Goal: Information Seeking & Learning: Learn about a topic

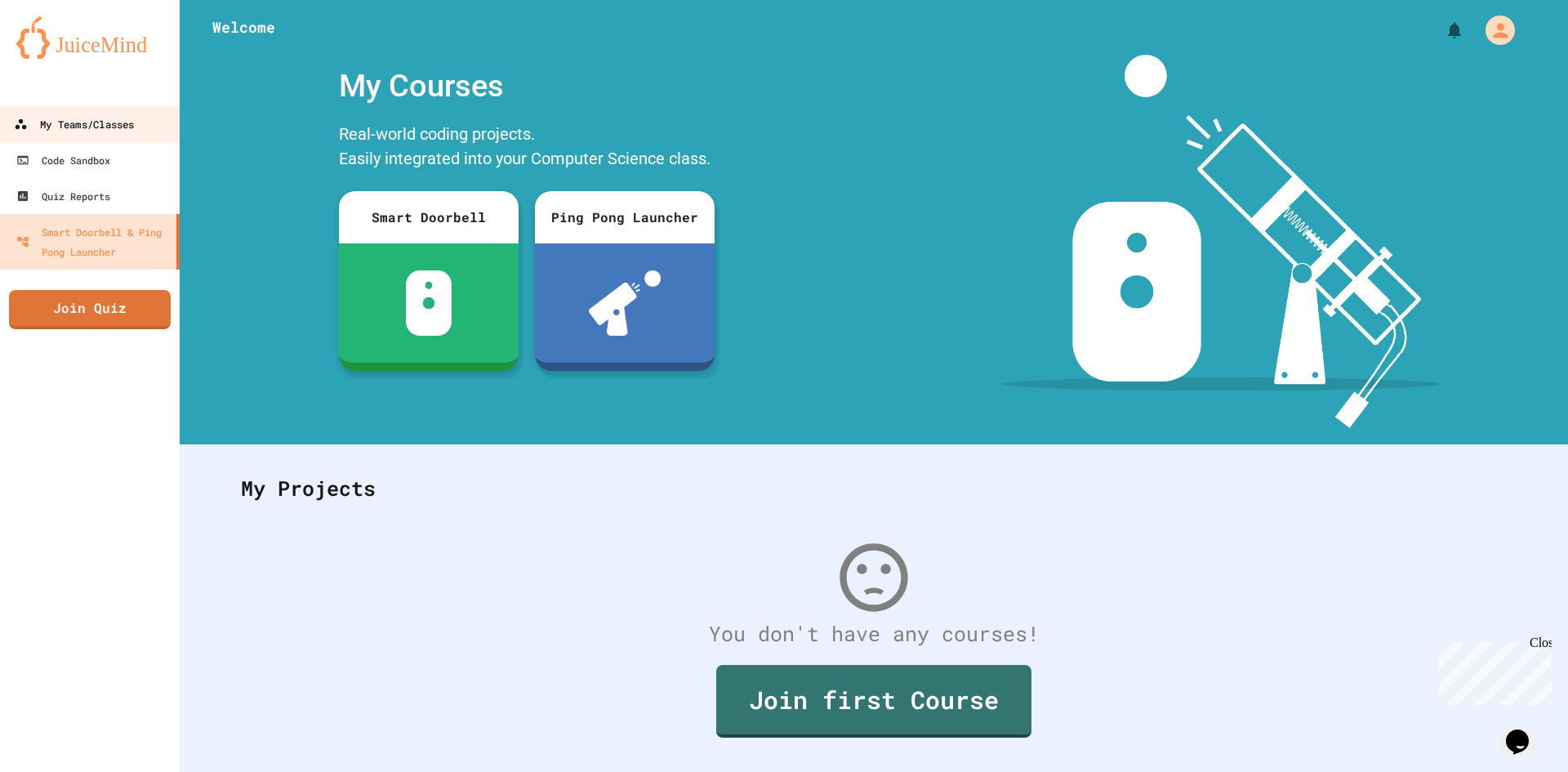
click at [50, 125] on div "My Teams/Classes" at bounding box center [74, 124] width 120 height 20
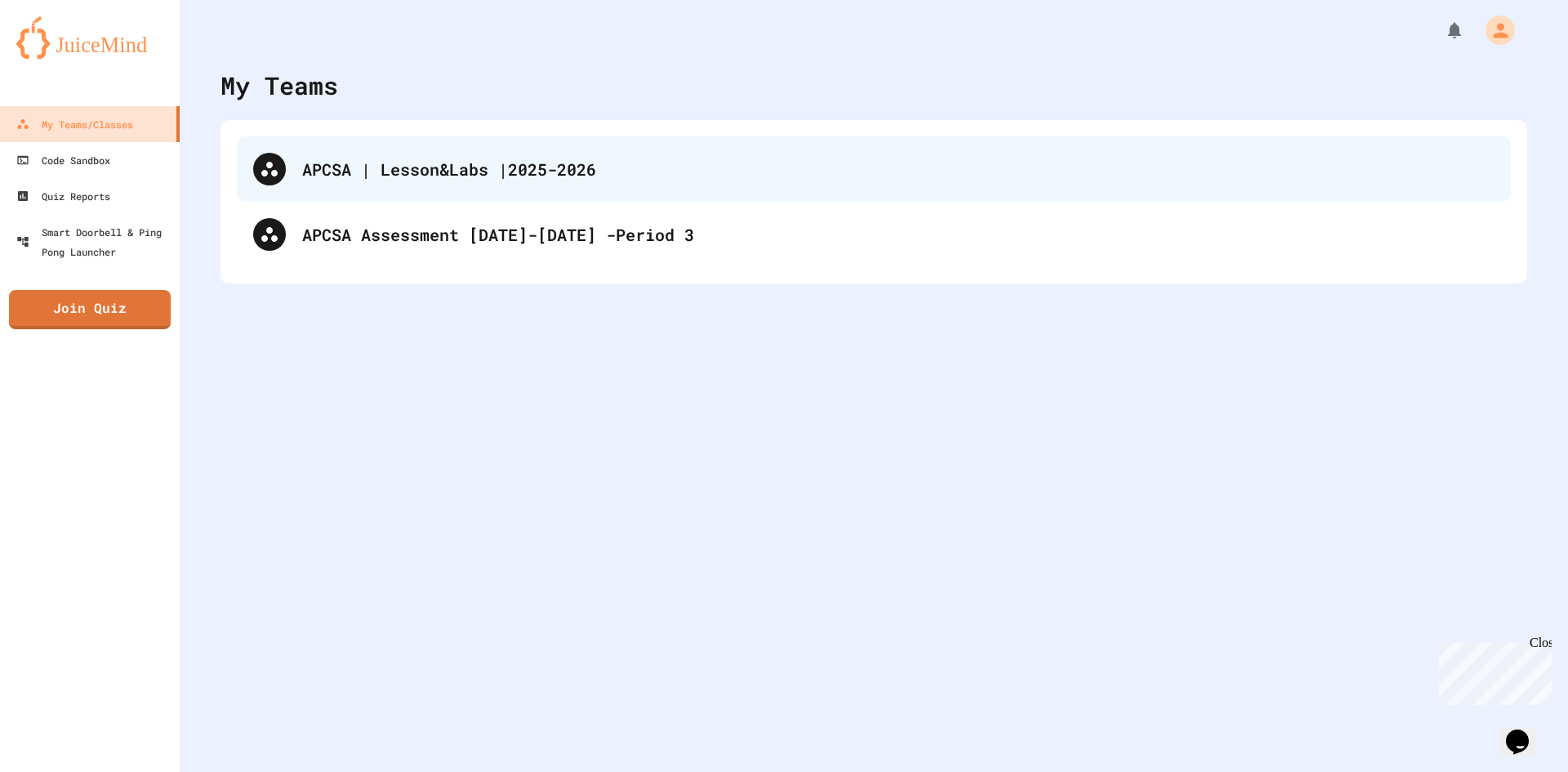
click at [277, 148] on div "APCSA | Lesson&Labs |2025-2026" at bounding box center [873, 169] width 1274 height 65
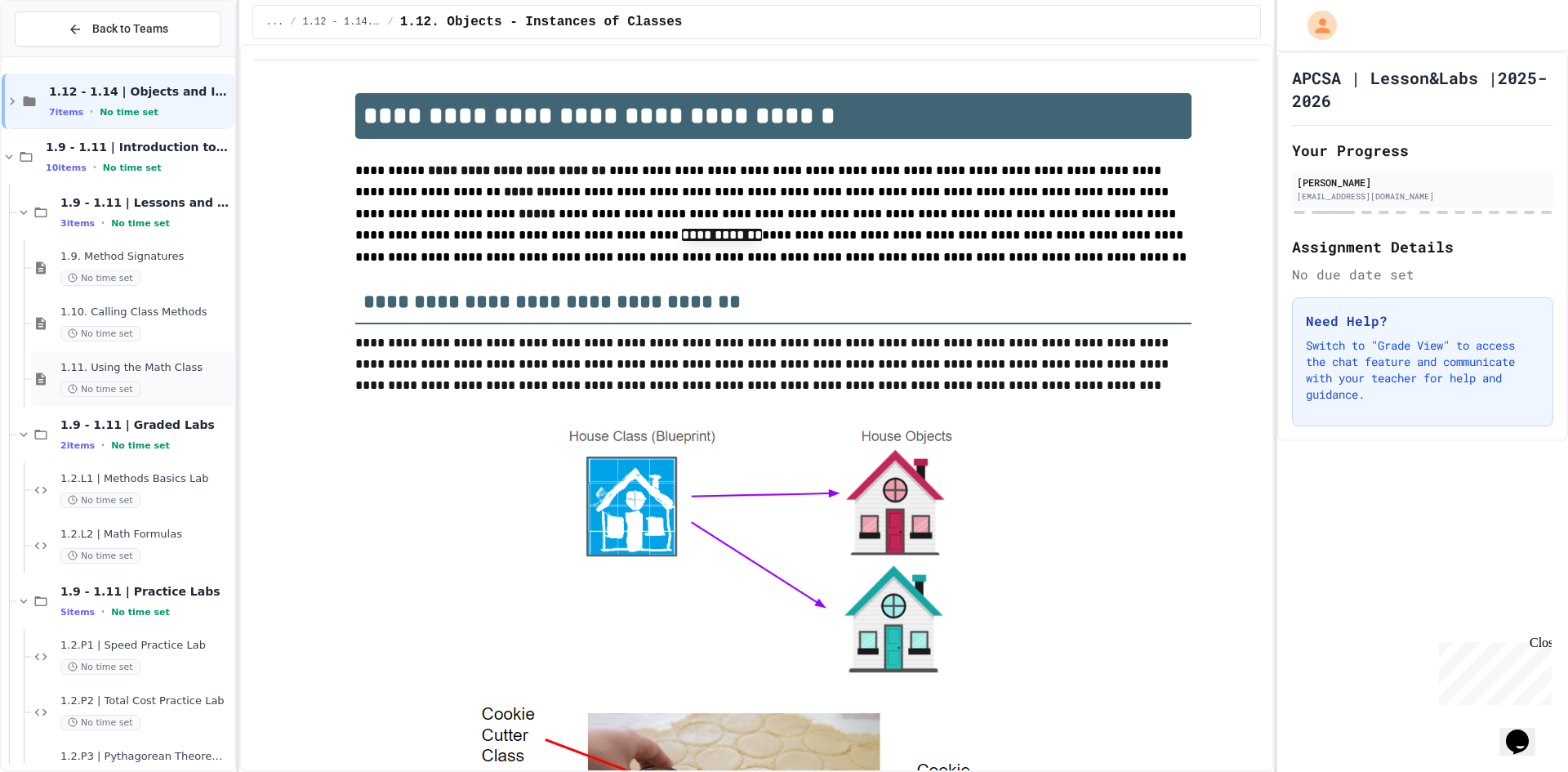
click at [172, 367] on span "1.11. Using the Math Class" at bounding box center [145, 368] width 170 height 14
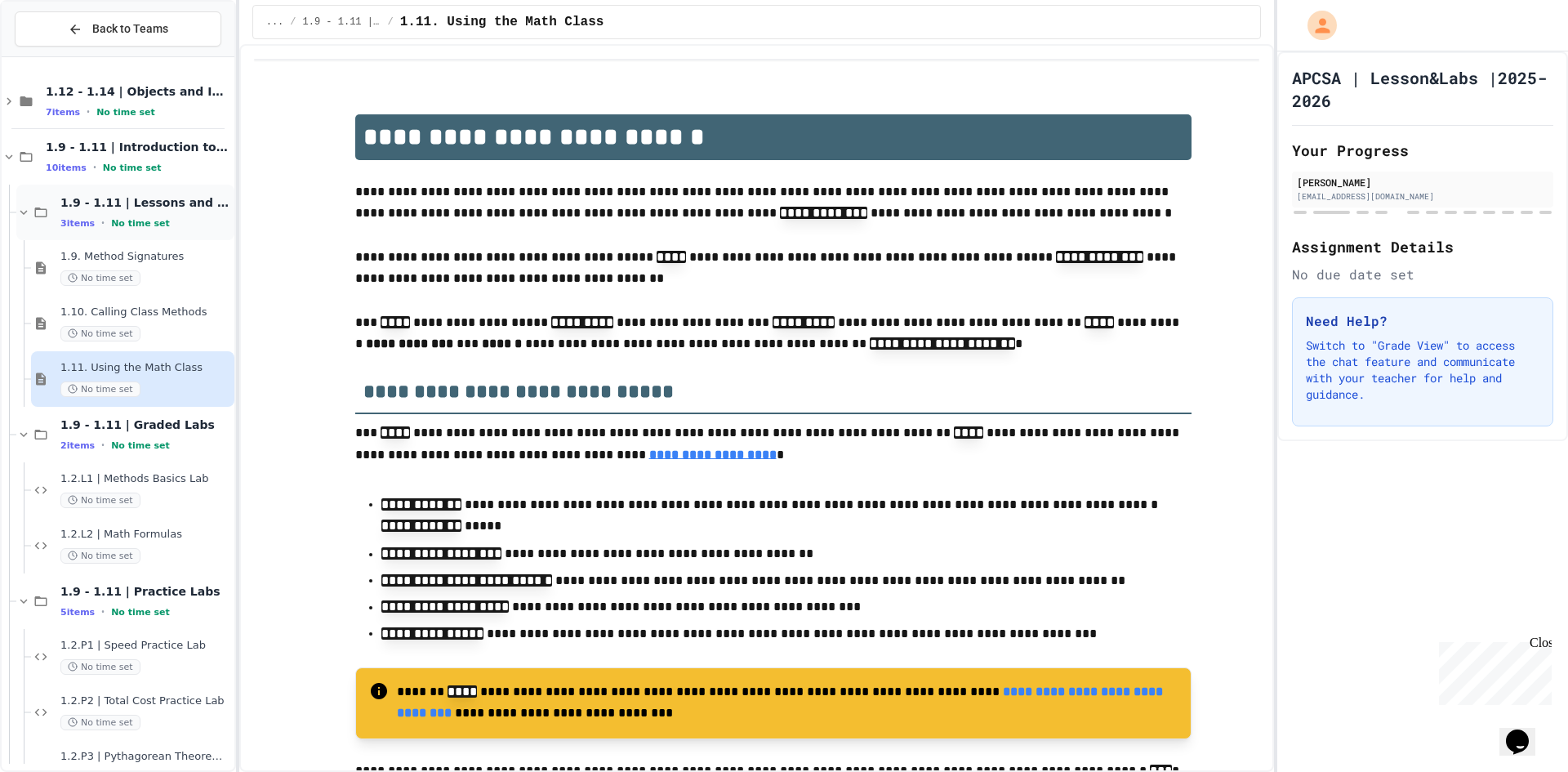
click at [142, 207] on span "1.9 - 1.11 | Lessons and Notes" at bounding box center [145, 202] width 170 height 15
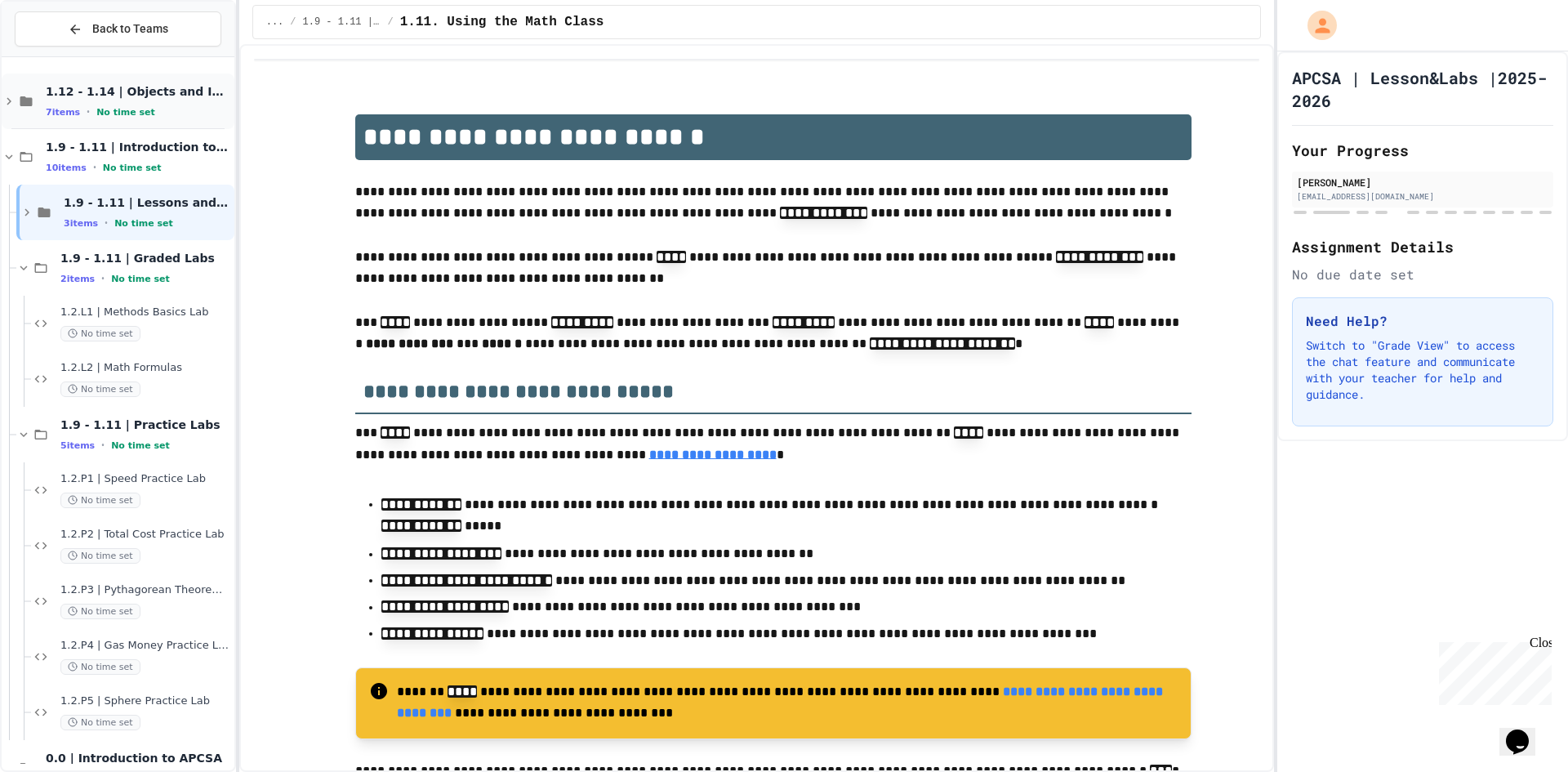
click at [155, 91] on span "1.12 - 1.14 | Objects and Instances of Classes" at bounding box center [139, 91] width 185 height 15
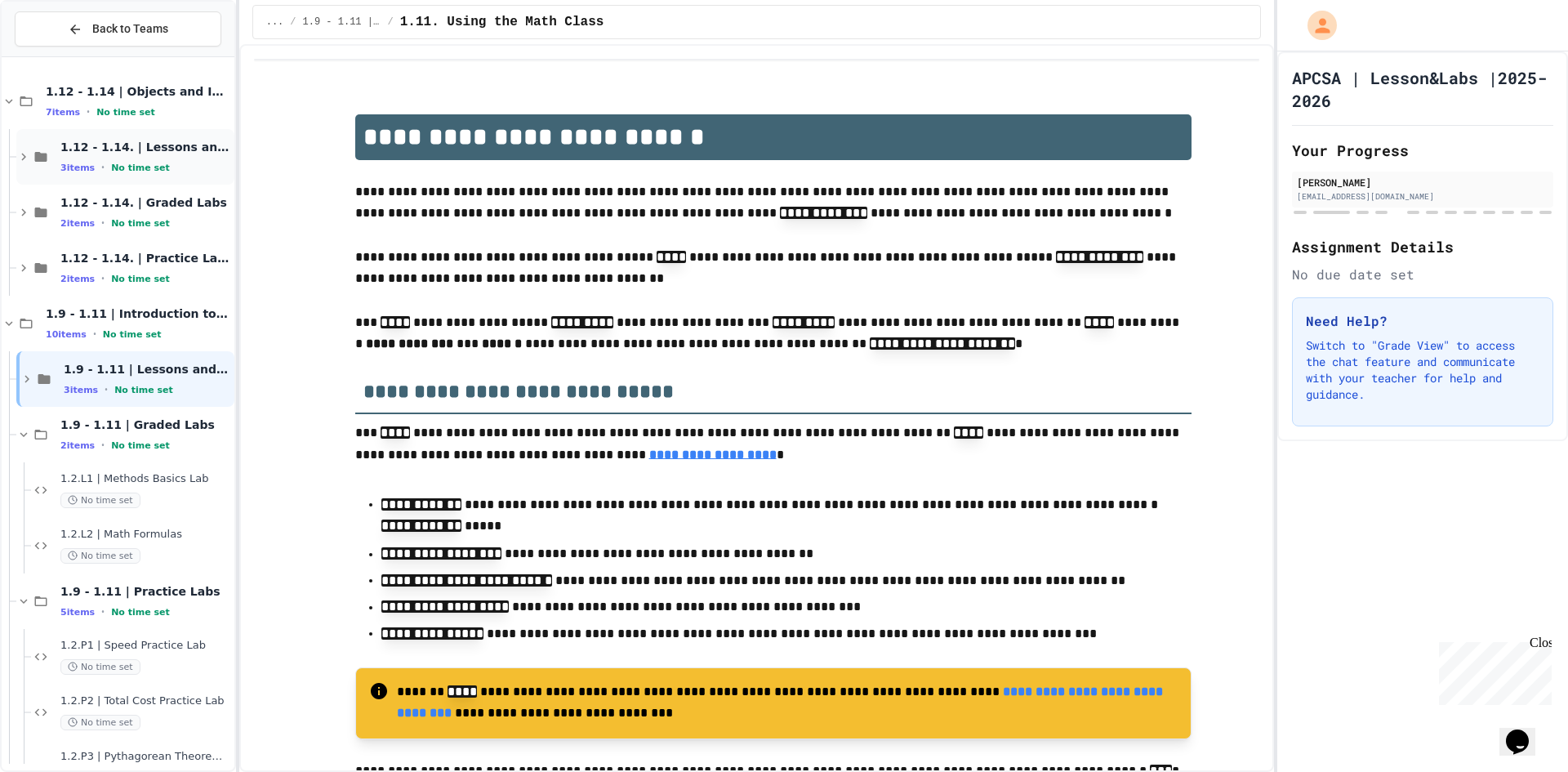
click at [168, 153] on span "1.12 - 1.14. | Lessons and Notes" at bounding box center [145, 147] width 170 height 15
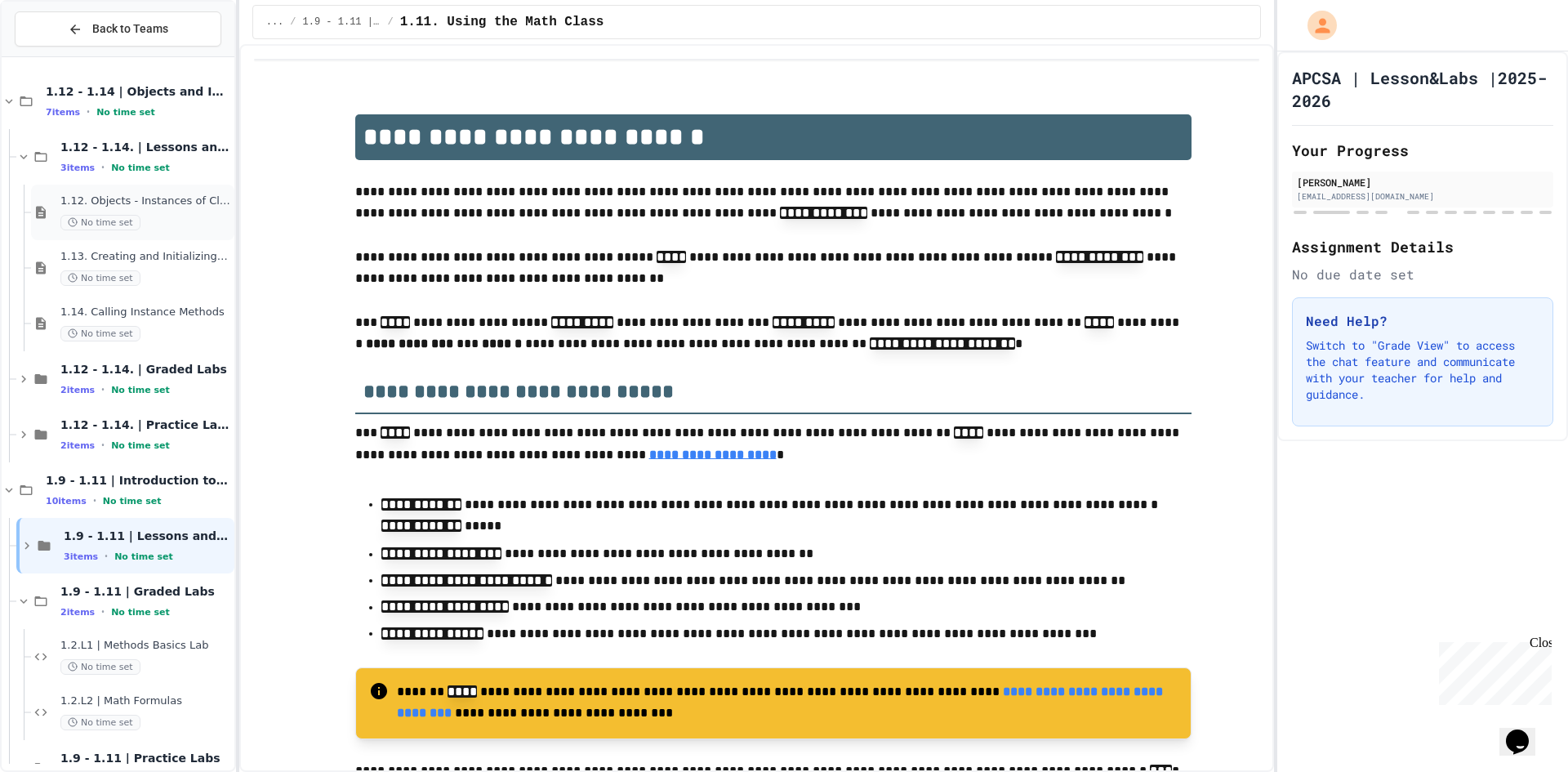
click at [156, 219] on div "No time set" at bounding box center [145, 223] width 170 height 16
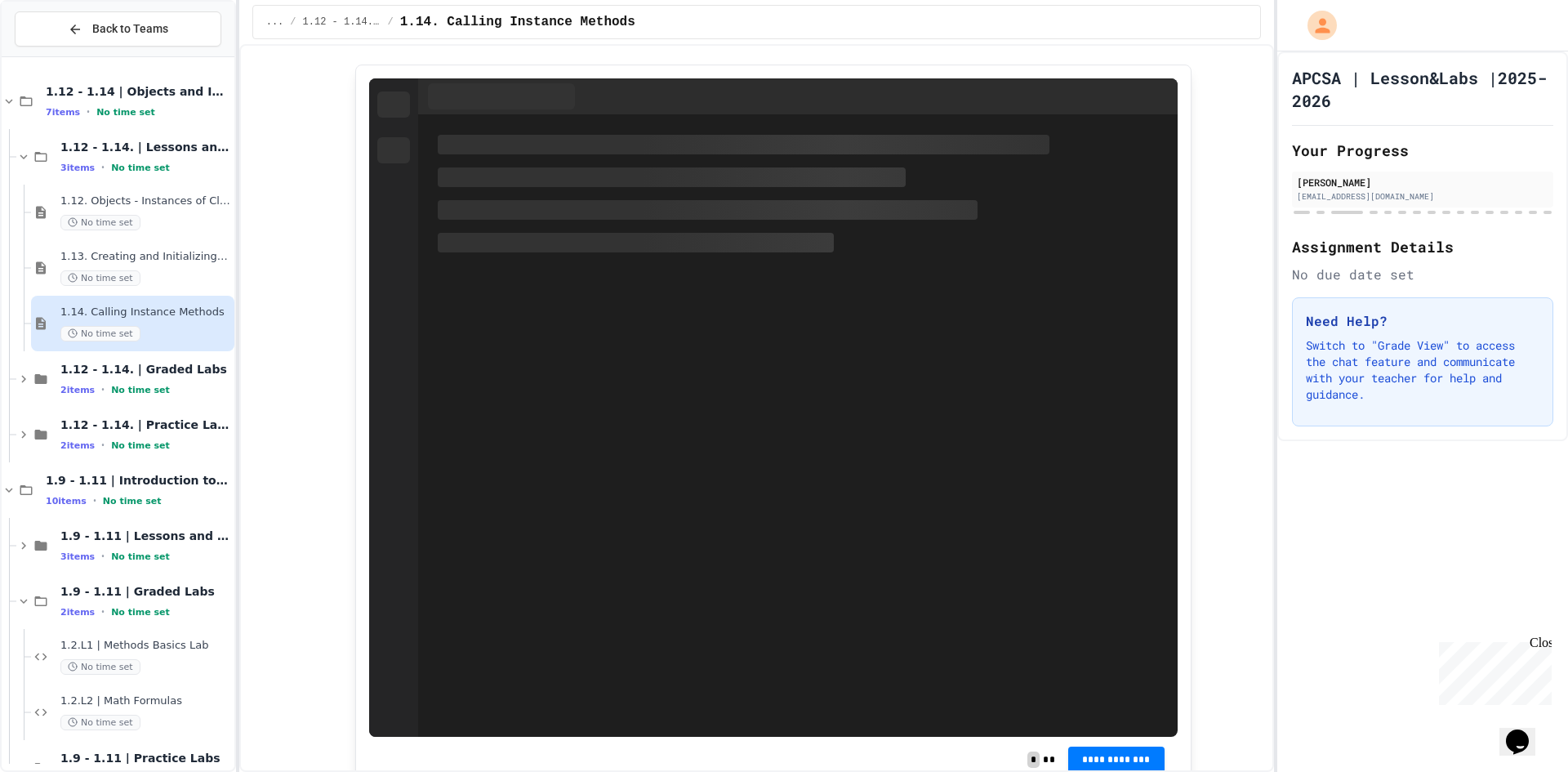
scroll to position [3023, 0]
